Goal: Book appointment/travel/reservation

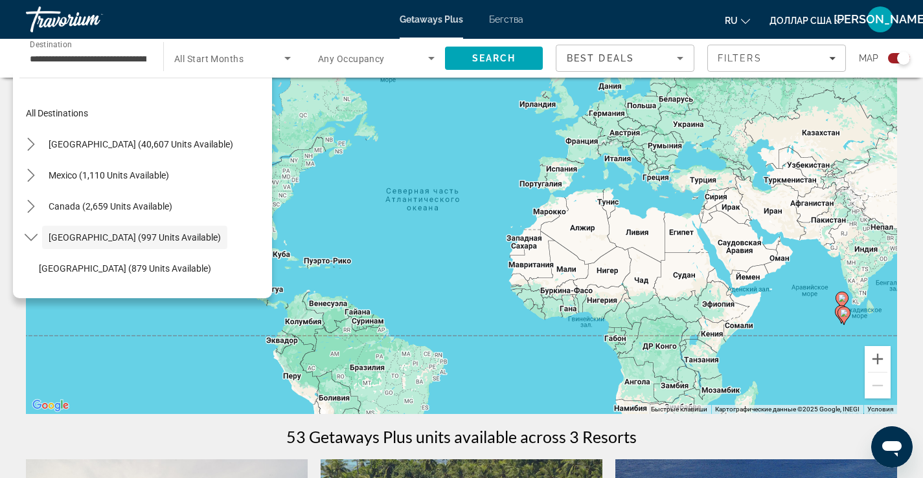
scroll to position [769, 0]
